Goal: Download file/media

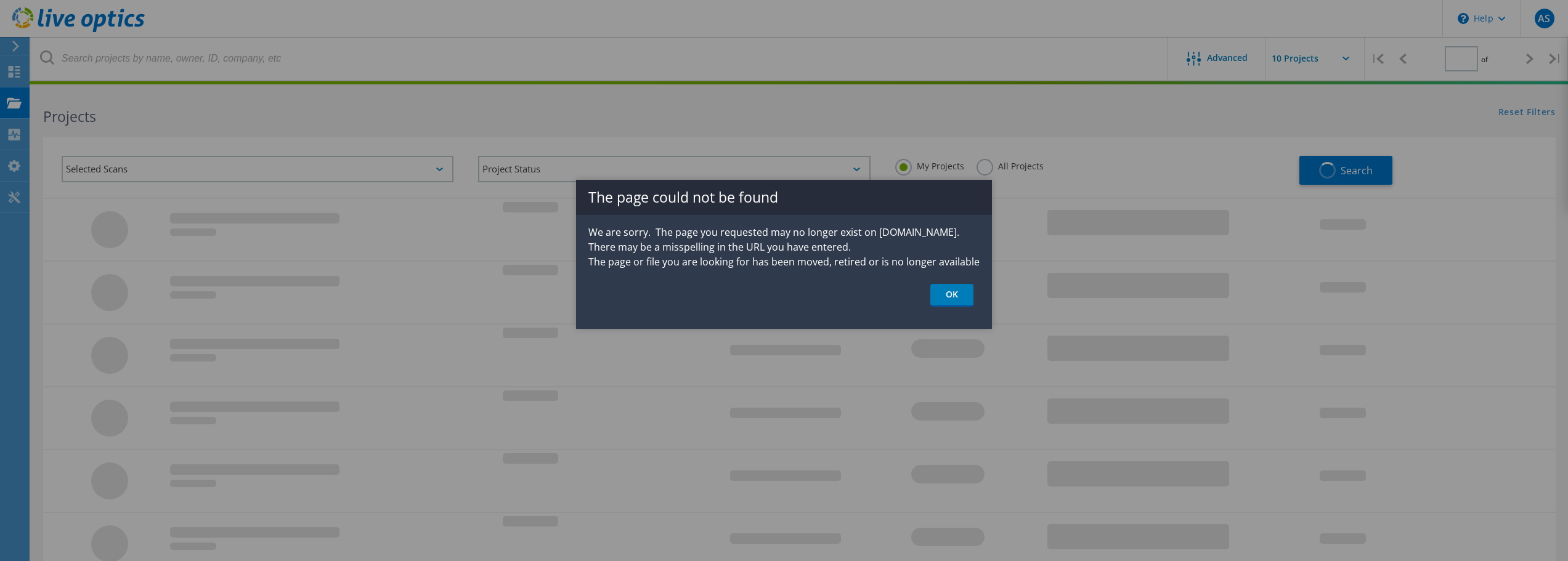
type input "1"
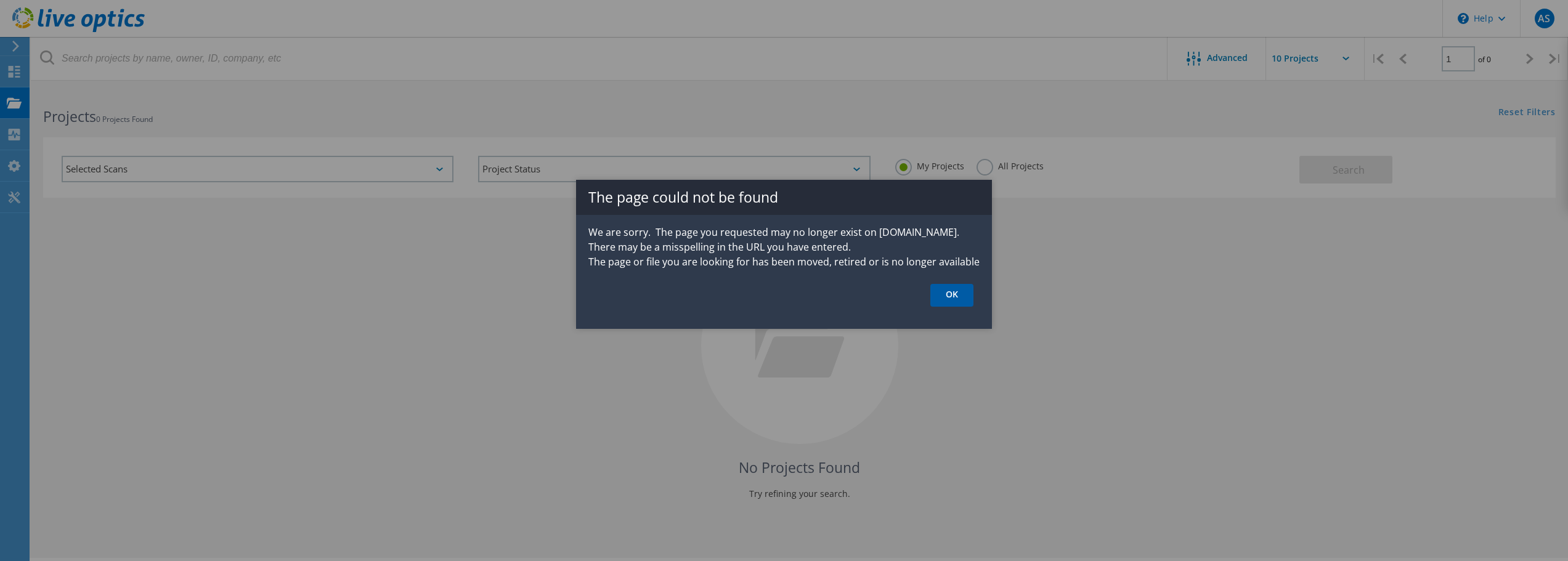
click at [945, 295] on link "OK" at bounding box center [952, 295] width 43 height 23
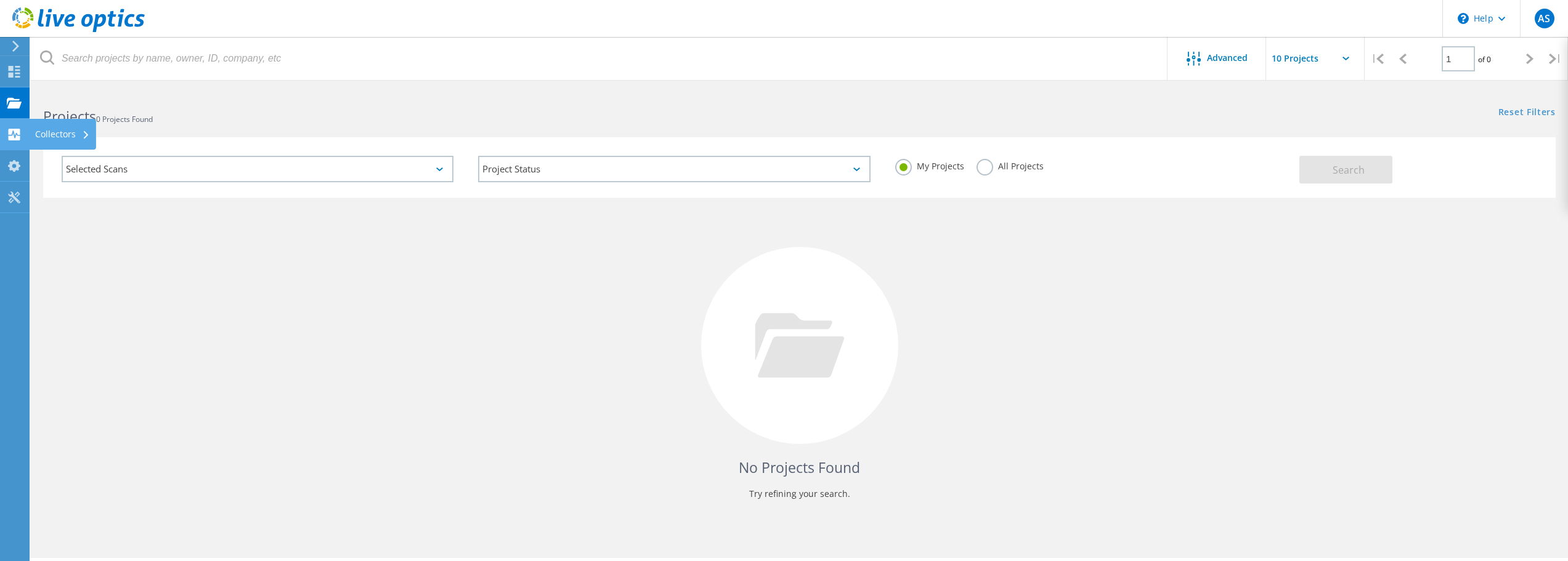
click at [31, 131] on div "Collectors" at bounding box center [62, 134] width 67 height 31
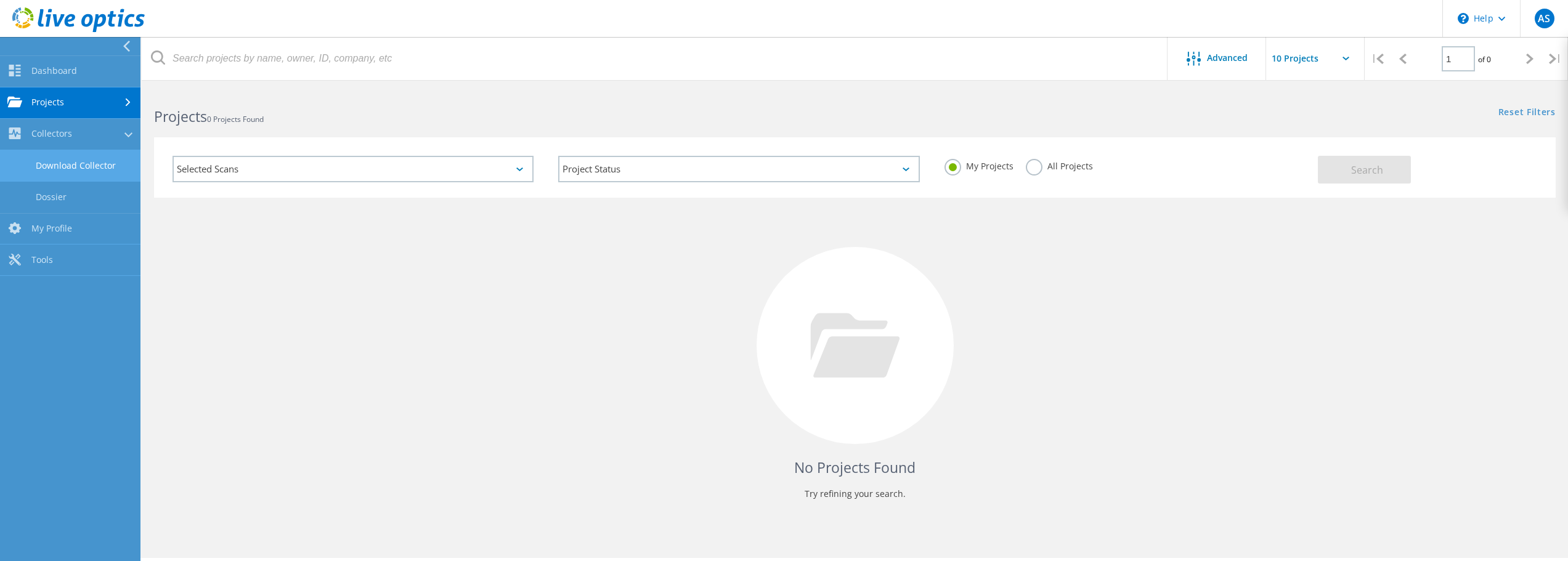
click at [106, 170] on link "Download Collector" at bounding box center [70, 166] width 140 height 32
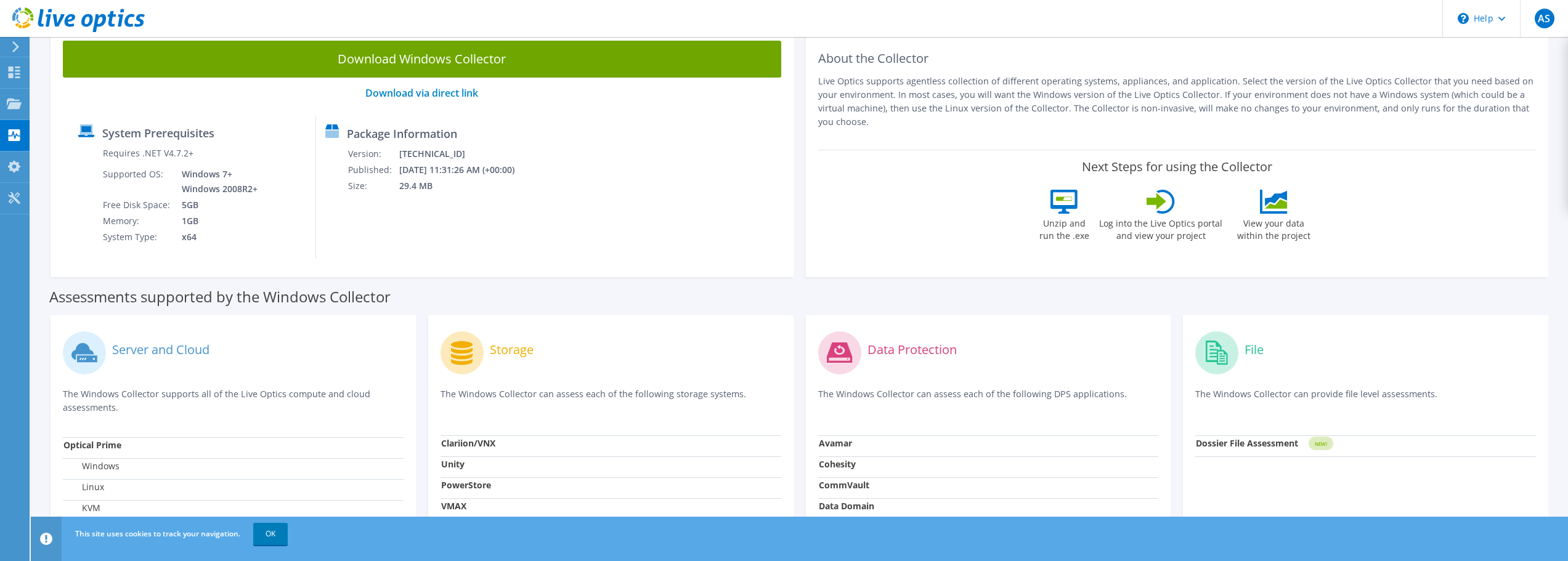
scroll to position [22, 0]
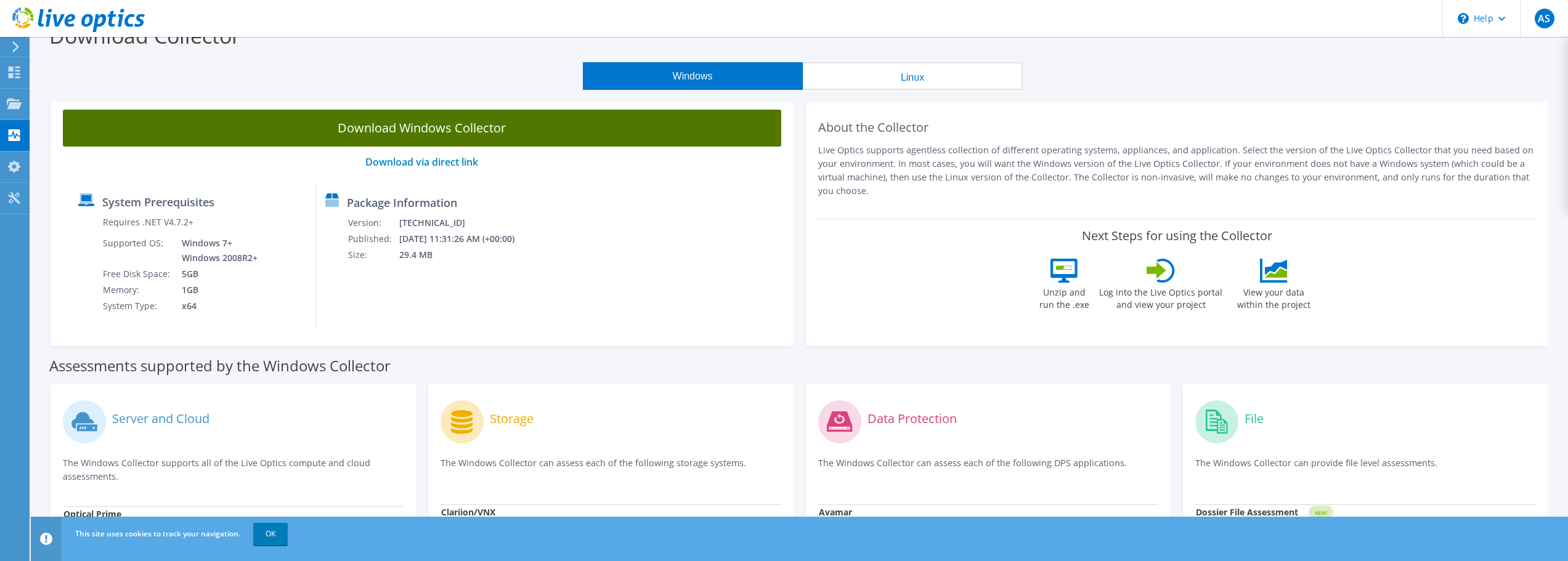
click at [452, 131] on link "Download Windows Collector" at bounding box center [422, 128] width 719 height 37
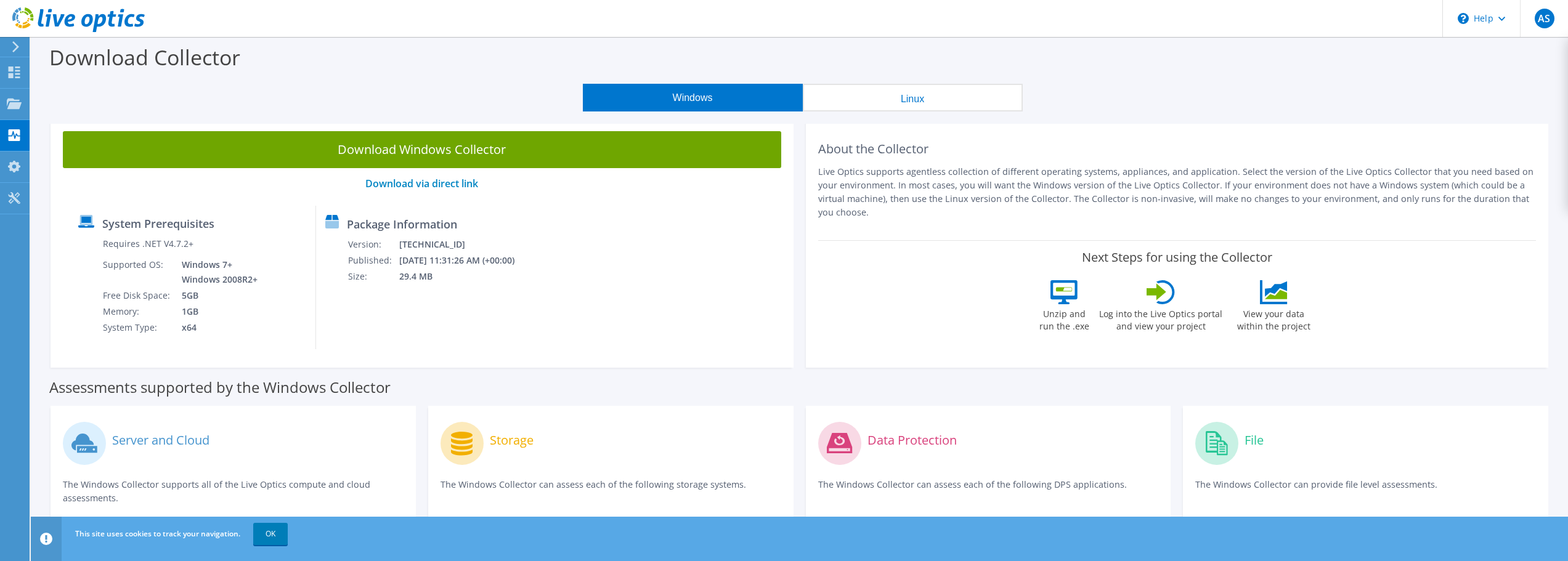
click at [1216, 97] on div "Windows Linux" at bounding box center [802, 97] width 1519 height 27
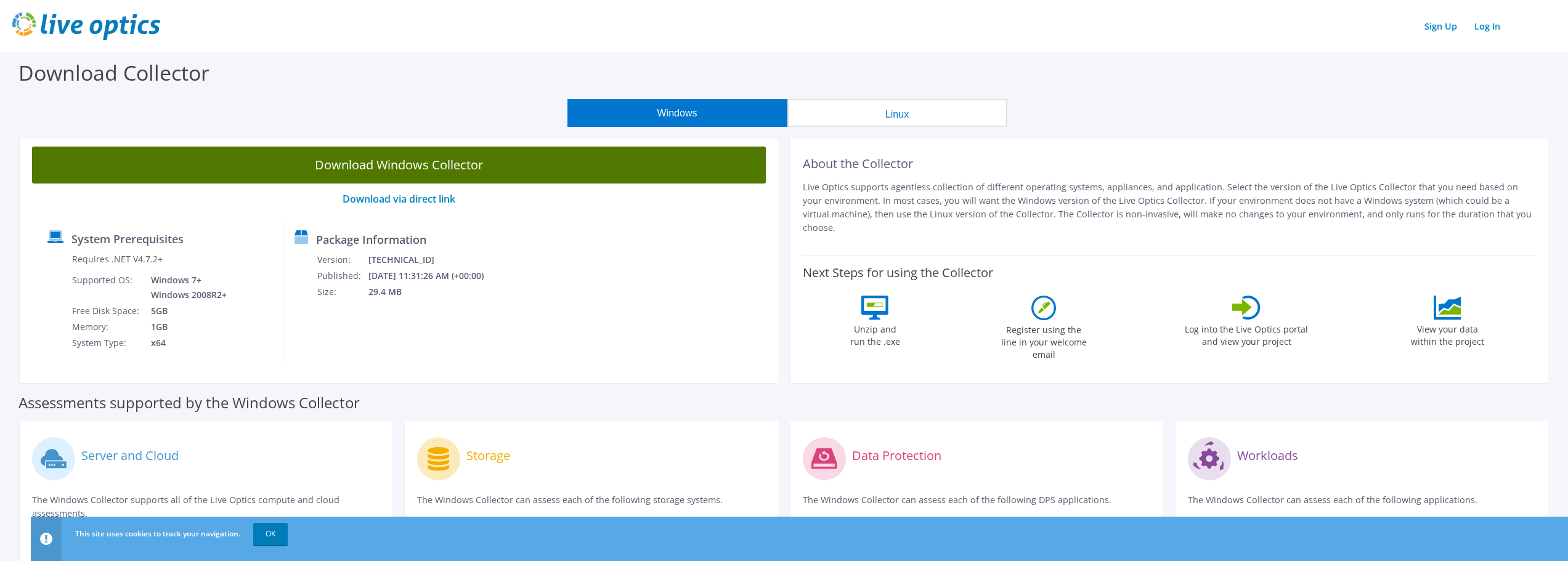
click at [521, 173] on link "Download Windows Collector" at bounding box center [399, 165] width 734 height 37
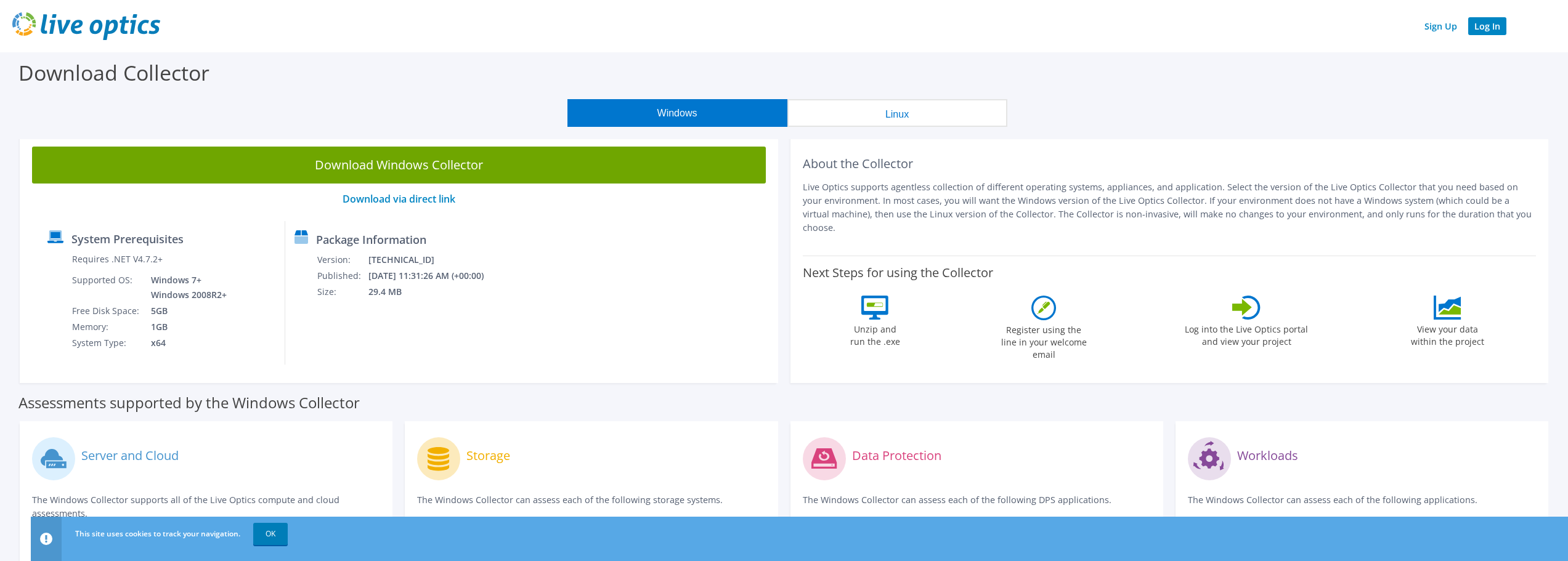
click at [1494, 27] on link "Log In" at bounding box center [1487, 26] width 38 height 18
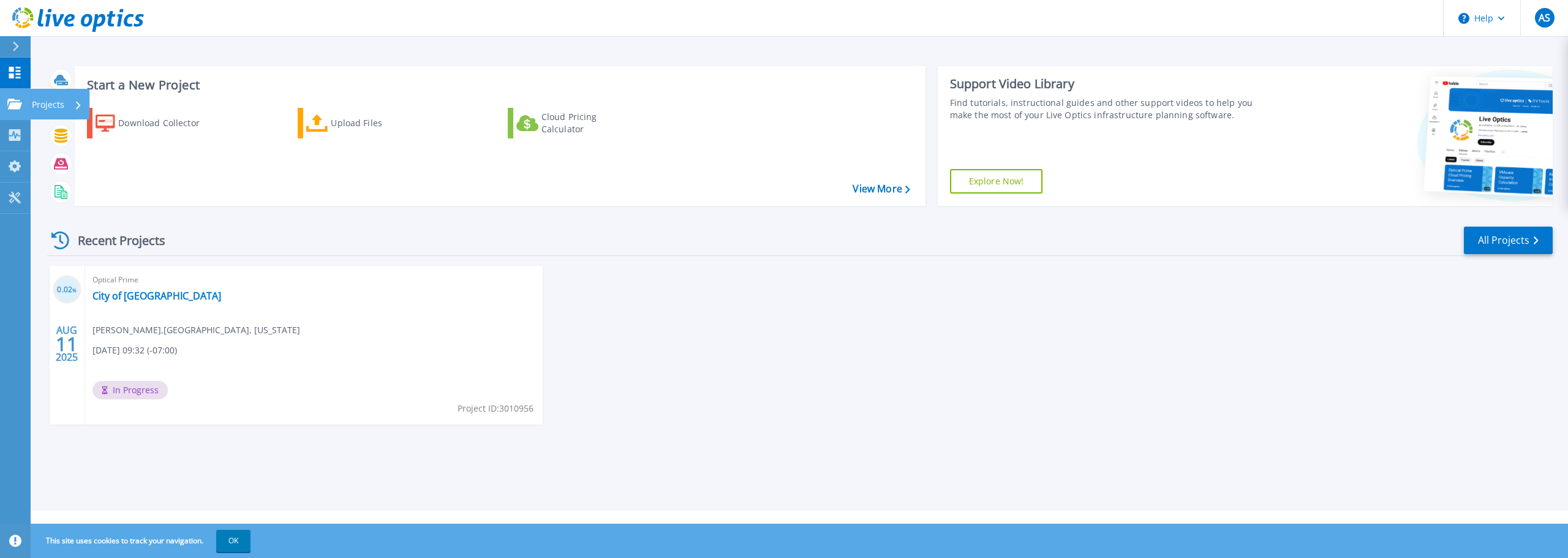
click at [30, 101] on link "Projects Projects" at bounding box center [15, 105] width 31 height 32
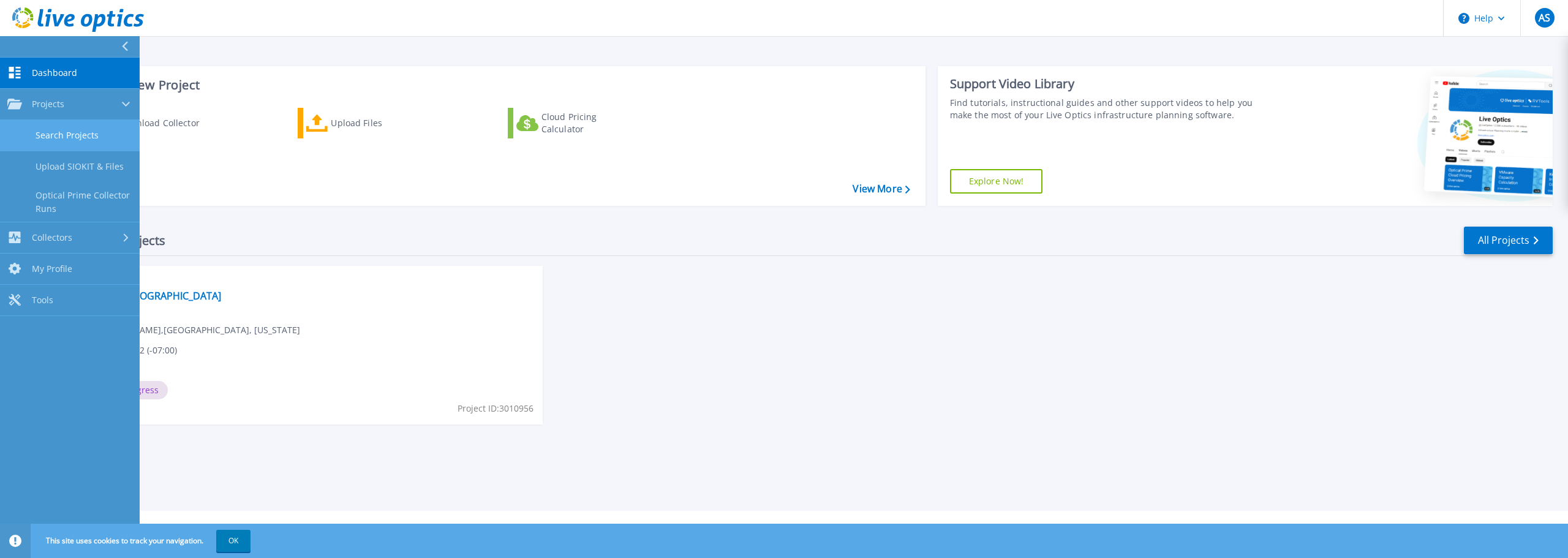
click at [60, 133] on link "Search Projects" at bounding box center [70, 136] width 139 height 32
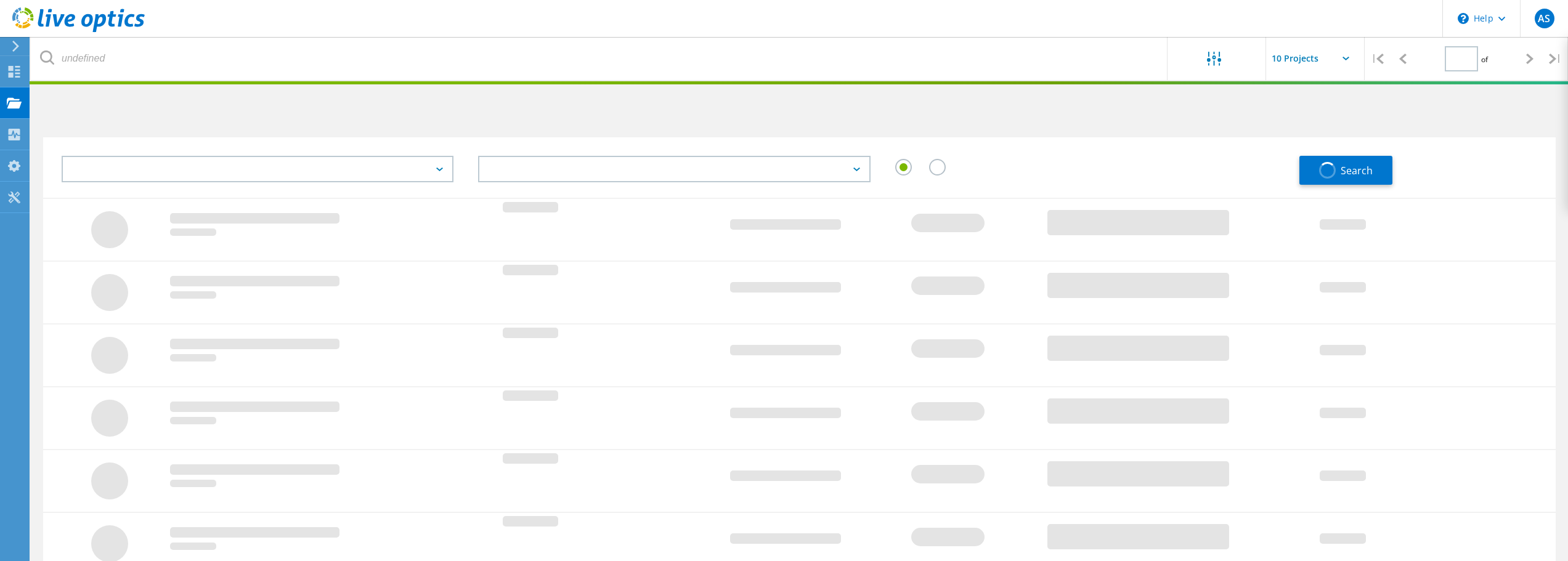
type input "1"
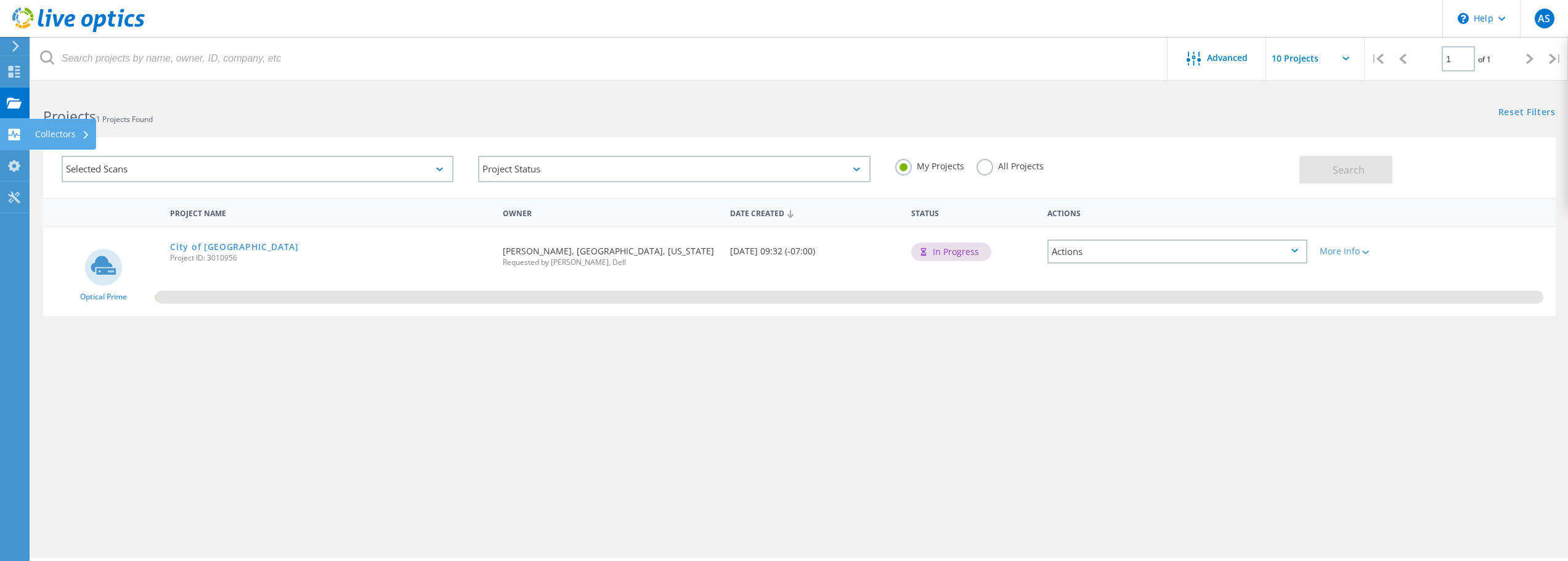
click at [67, 132] on div "Collectors" at bounding box center [63, 134] width 55 height 9
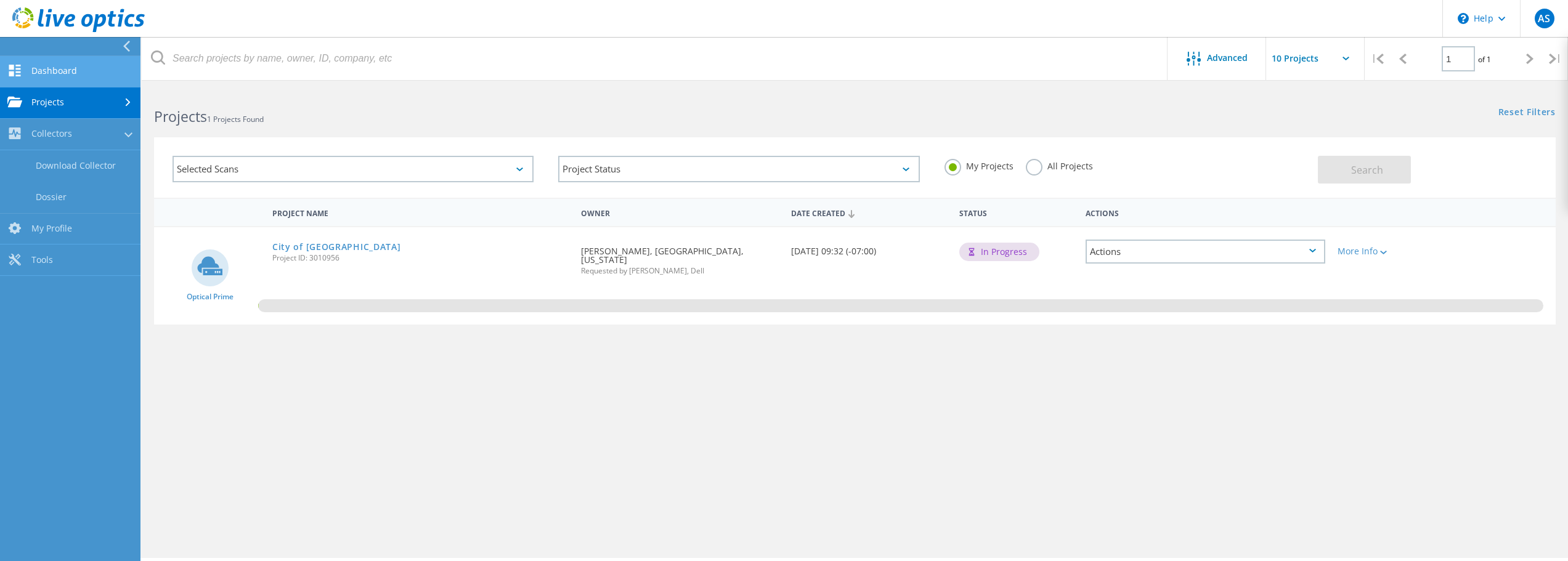
click at [83, 77] on link "Dashboard" at bounding box center [70, 72] width 140 height 32
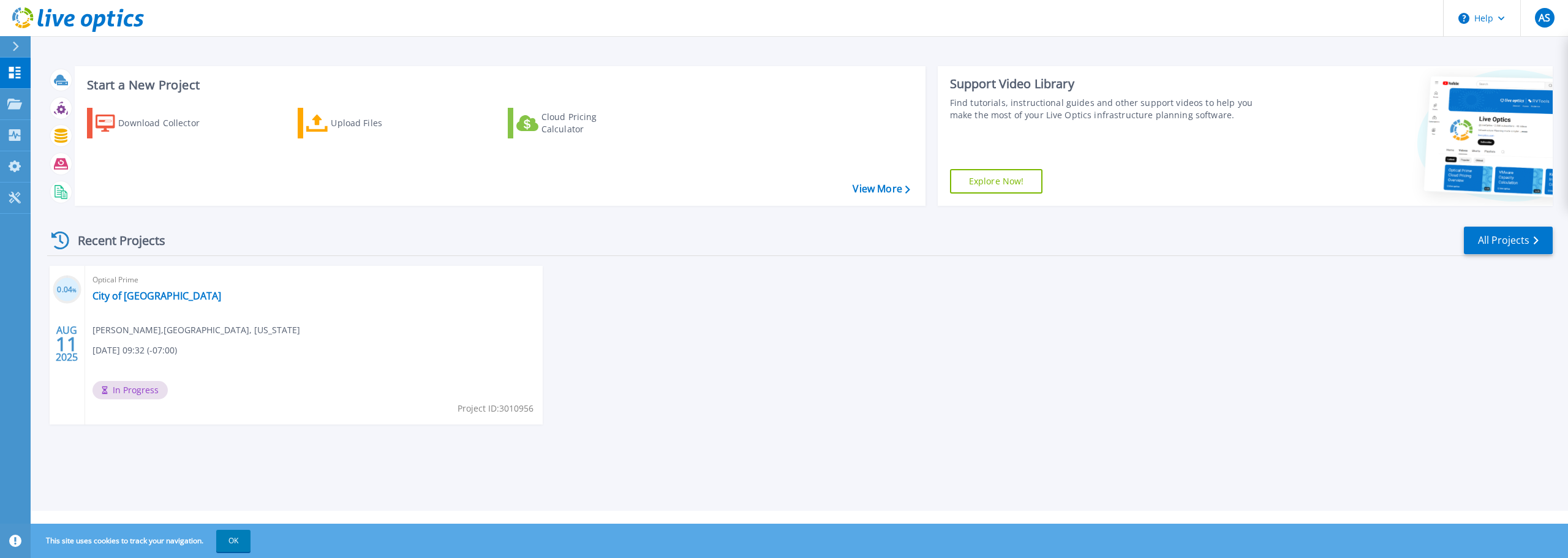
click at [864, 353] on div "0.04 % [DATE] Optical [GEOGRAPHIC_DATA] of [GEOGRAPHIC_DATA] [PERSON_NAME] , [G…" at bounding box center [795, 357] width 1515 height 183
